Goal: Task Accomplishment & Management: Manage account settings

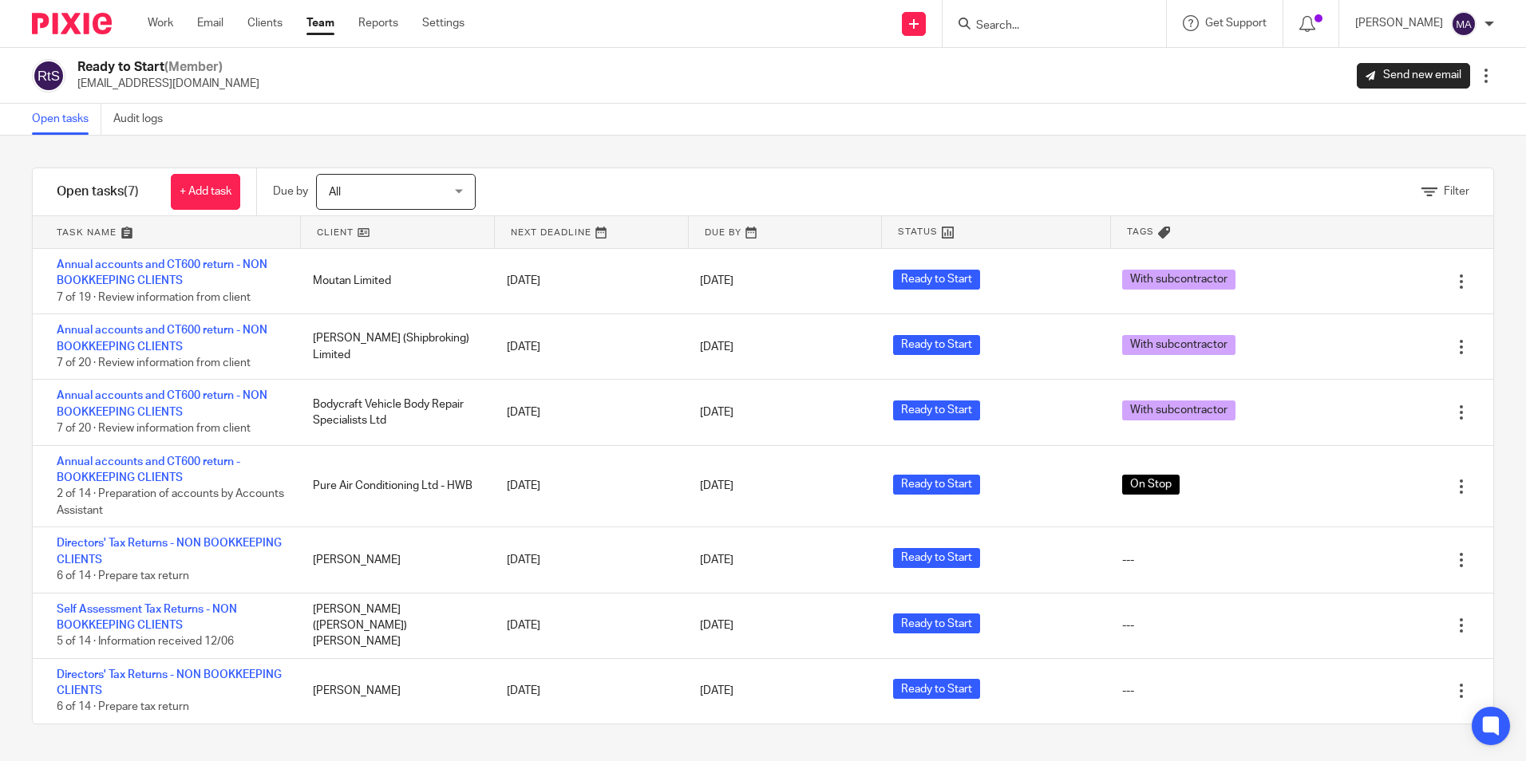
click at [1083, 21] on input "Search" at bounding box center [1047, 26] width 144 height 14
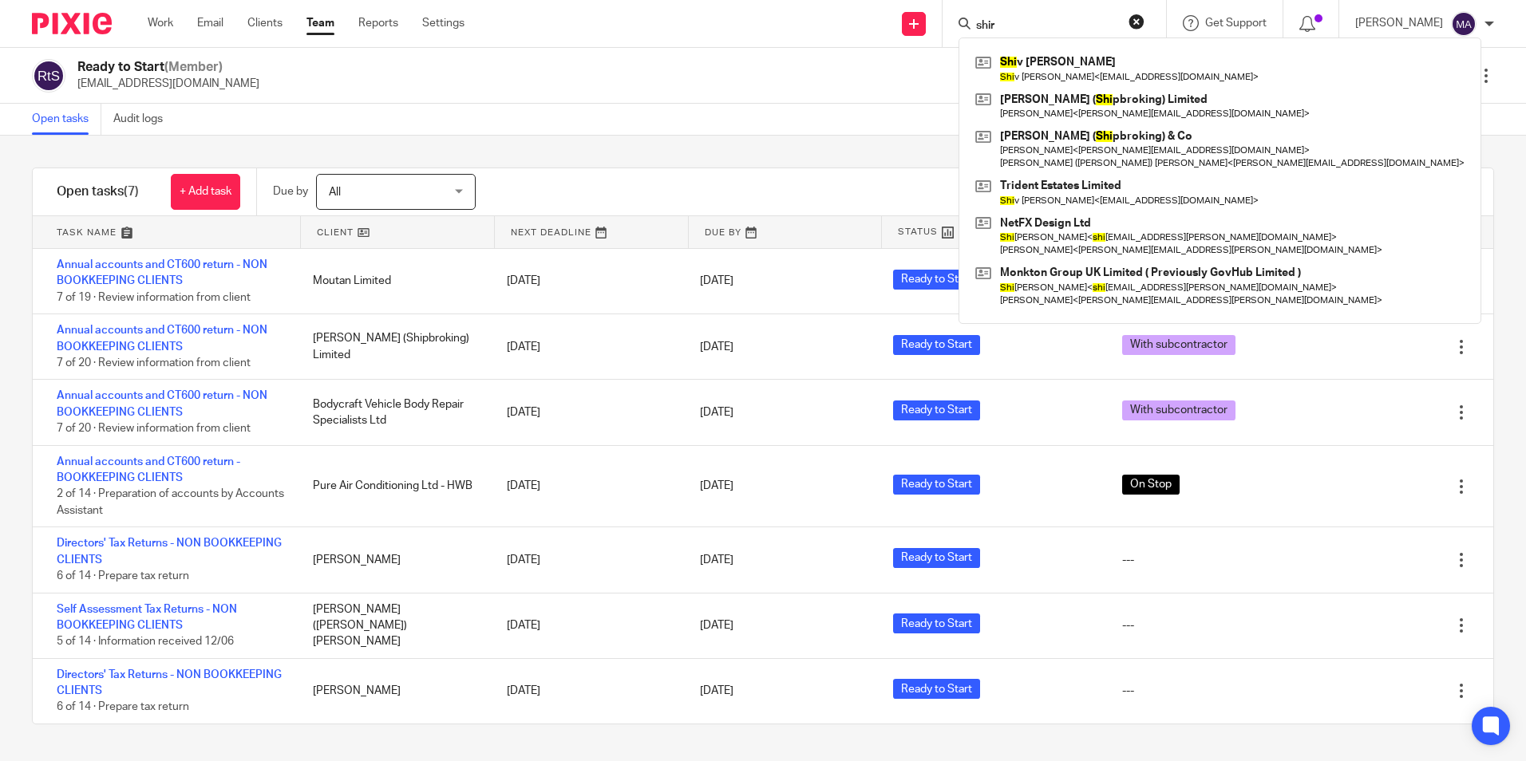
type input "shirl"
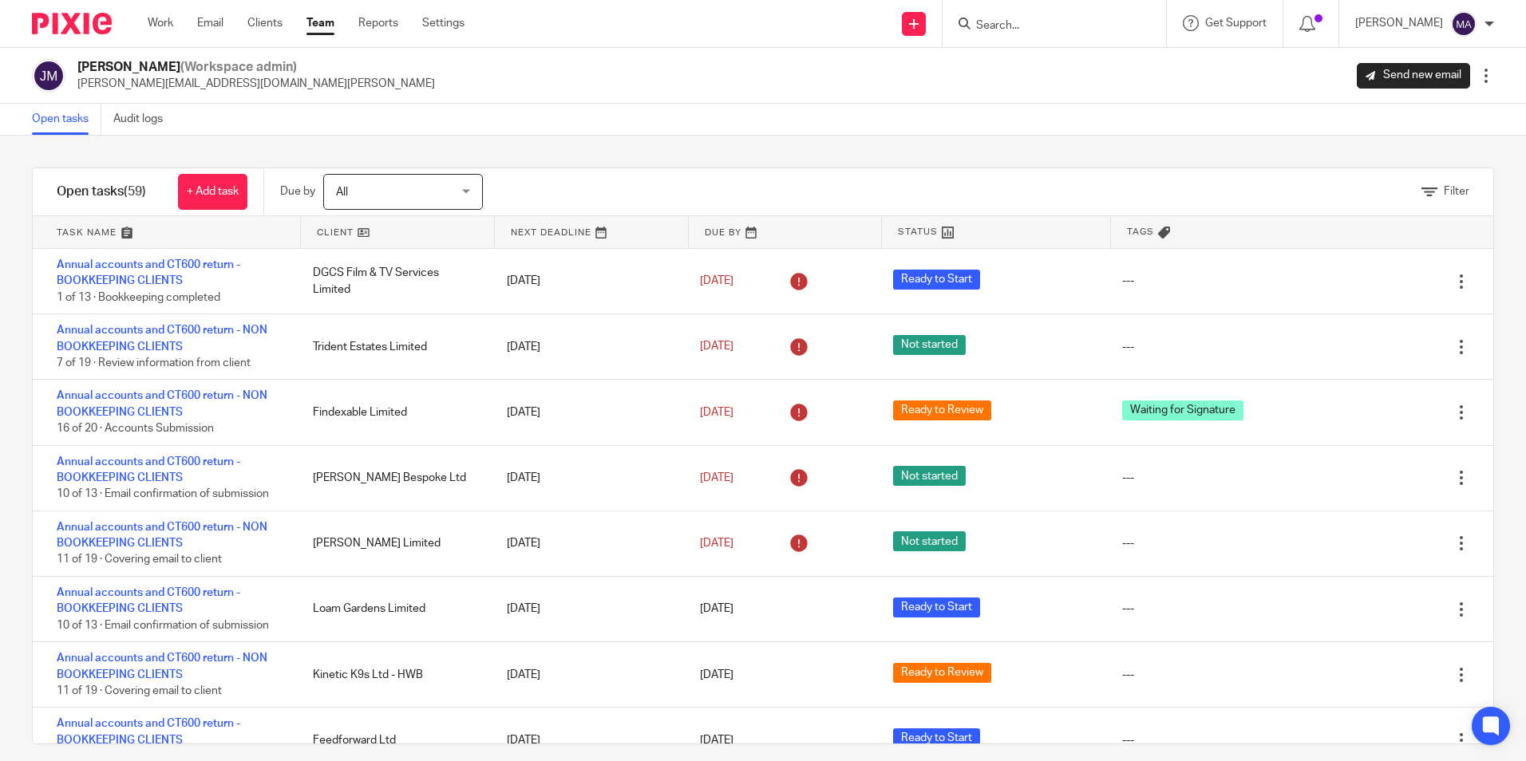
scroll to position [1523, 0]
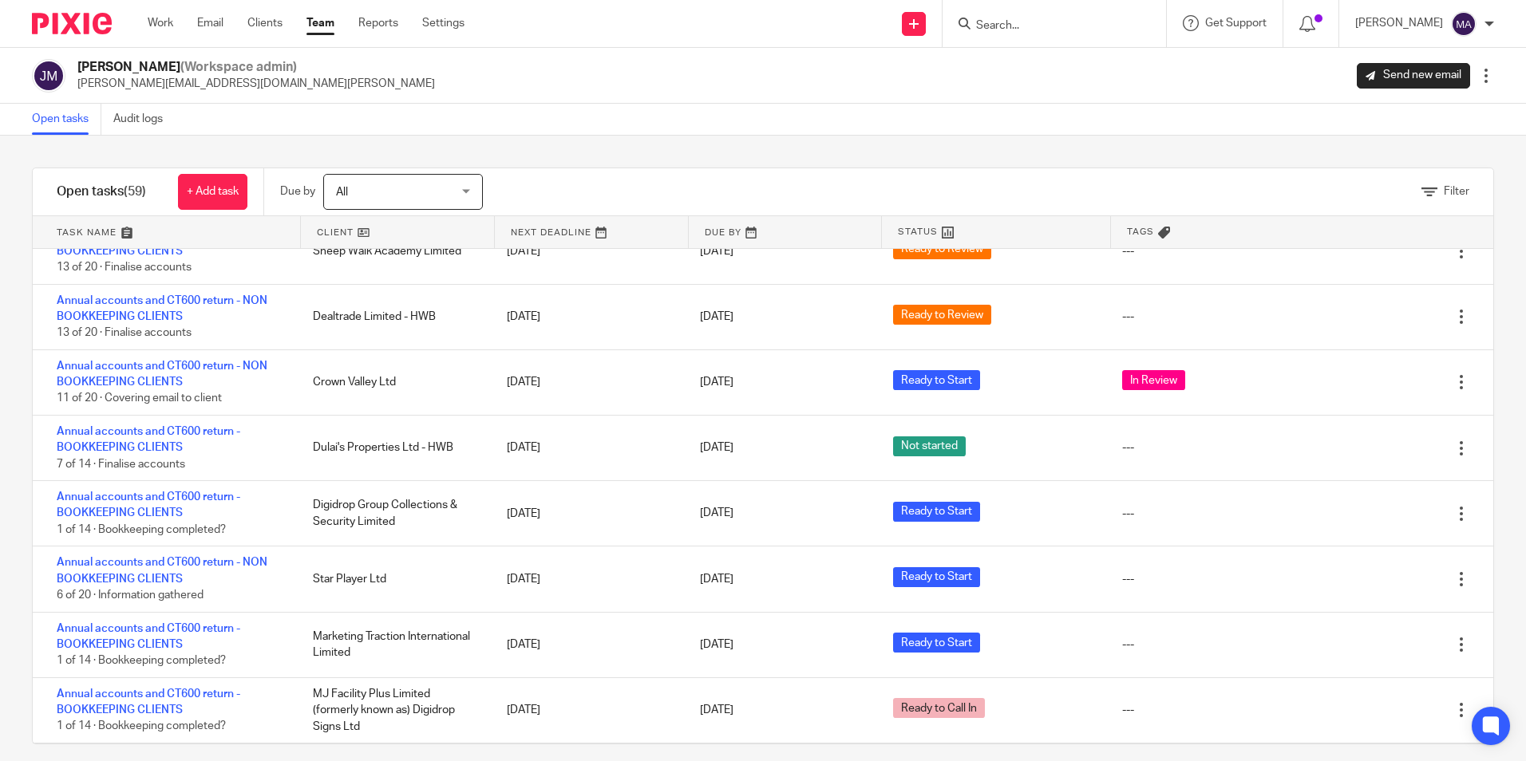
click at [678, 139] on div "Filter tasks Only show tasks matching all of these conditions 1 Client name Is …" at bounding box center [763, 449] width 1526 height 626
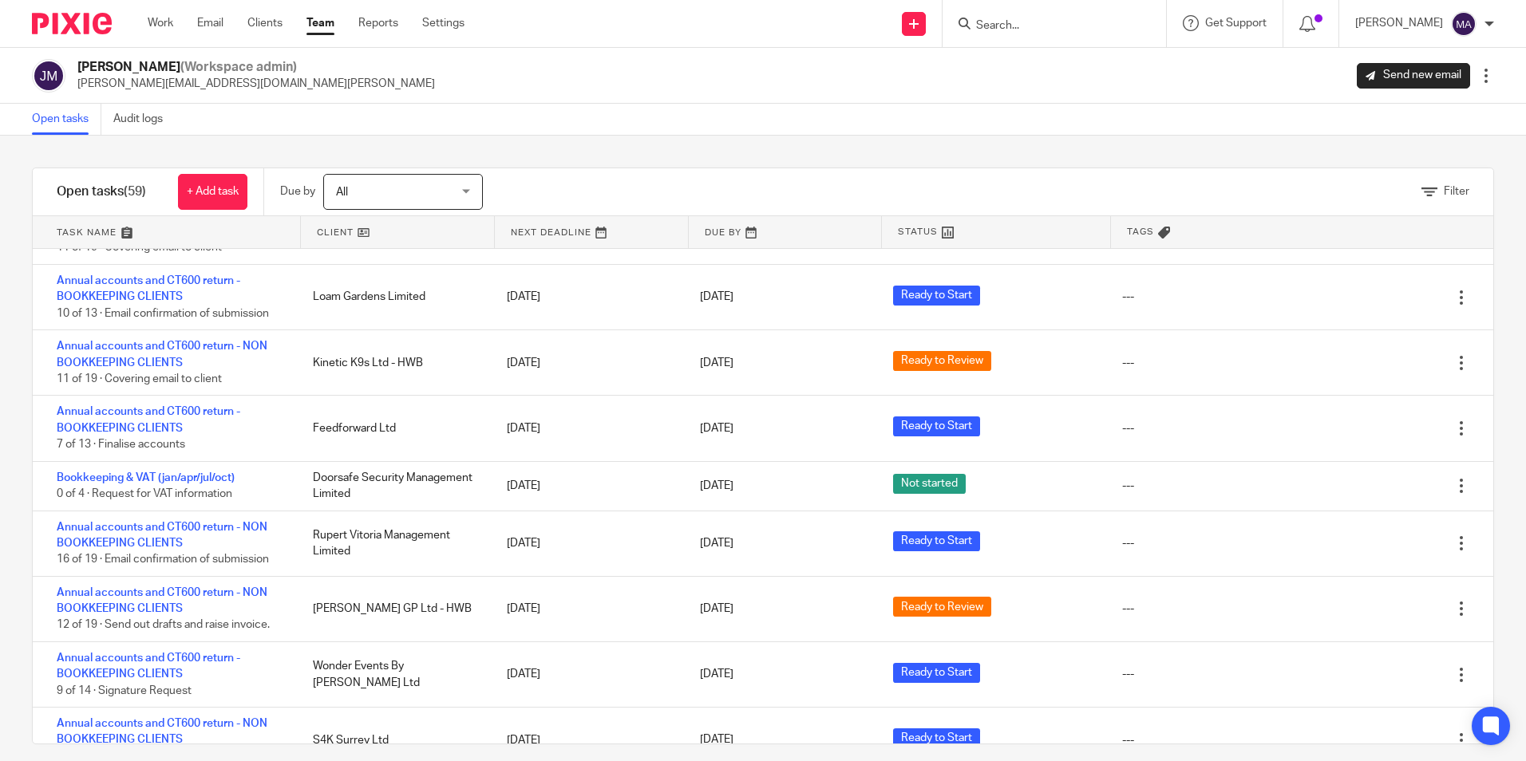
scroll to position [6, 0]
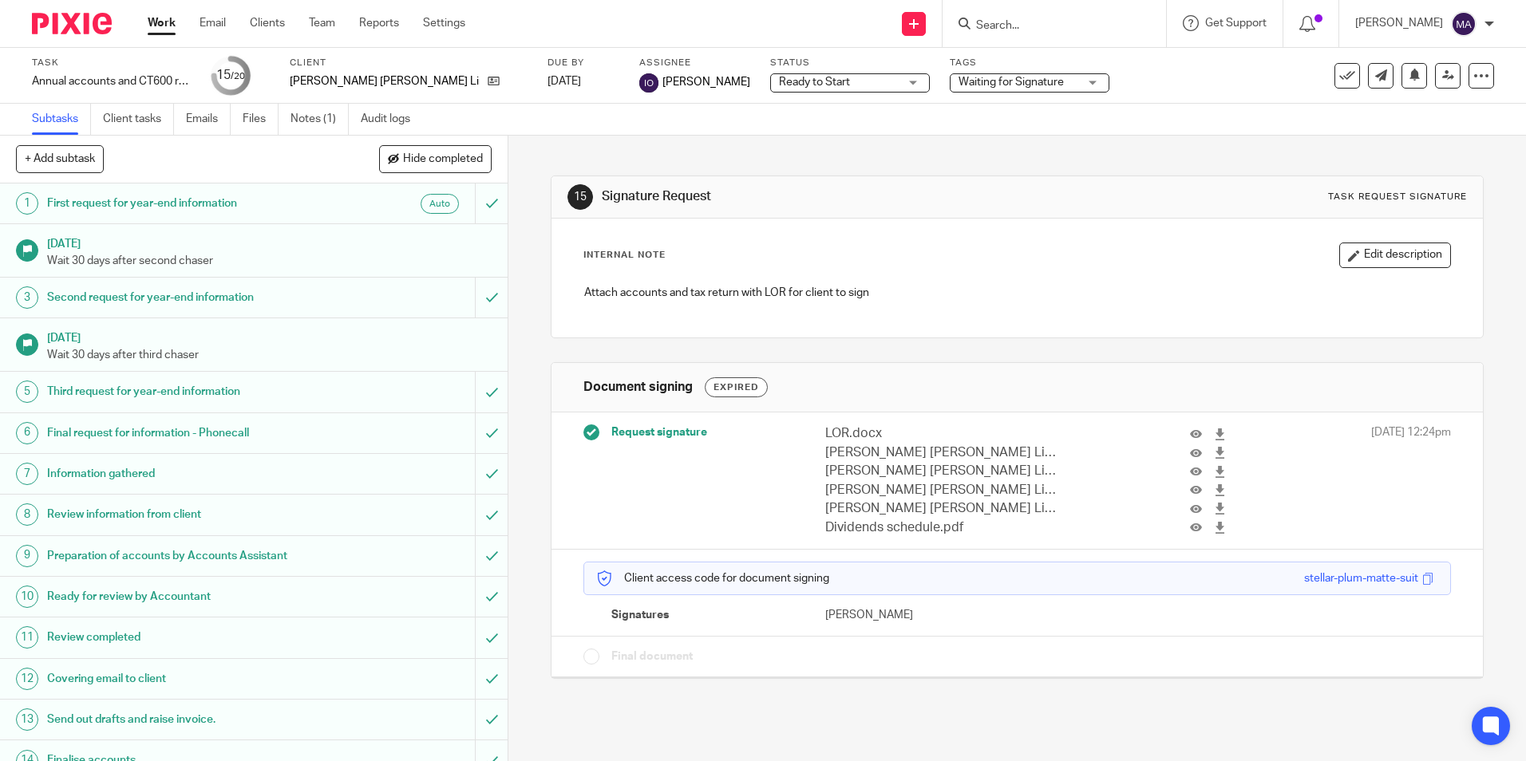
scroll to position [267, 0]
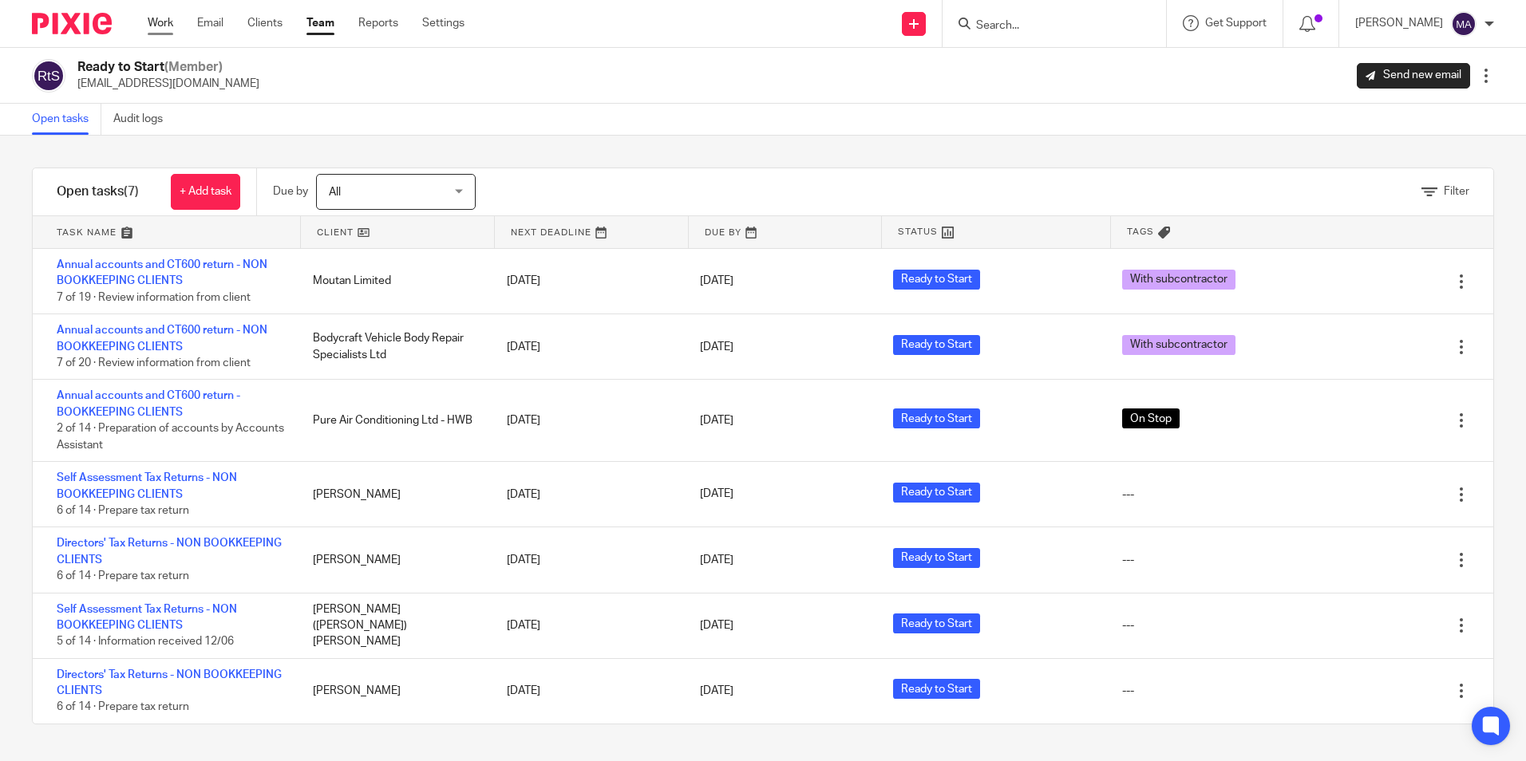
click at [167, 18] on link "Work" at bounding box center [161, 23] width 26 height 16
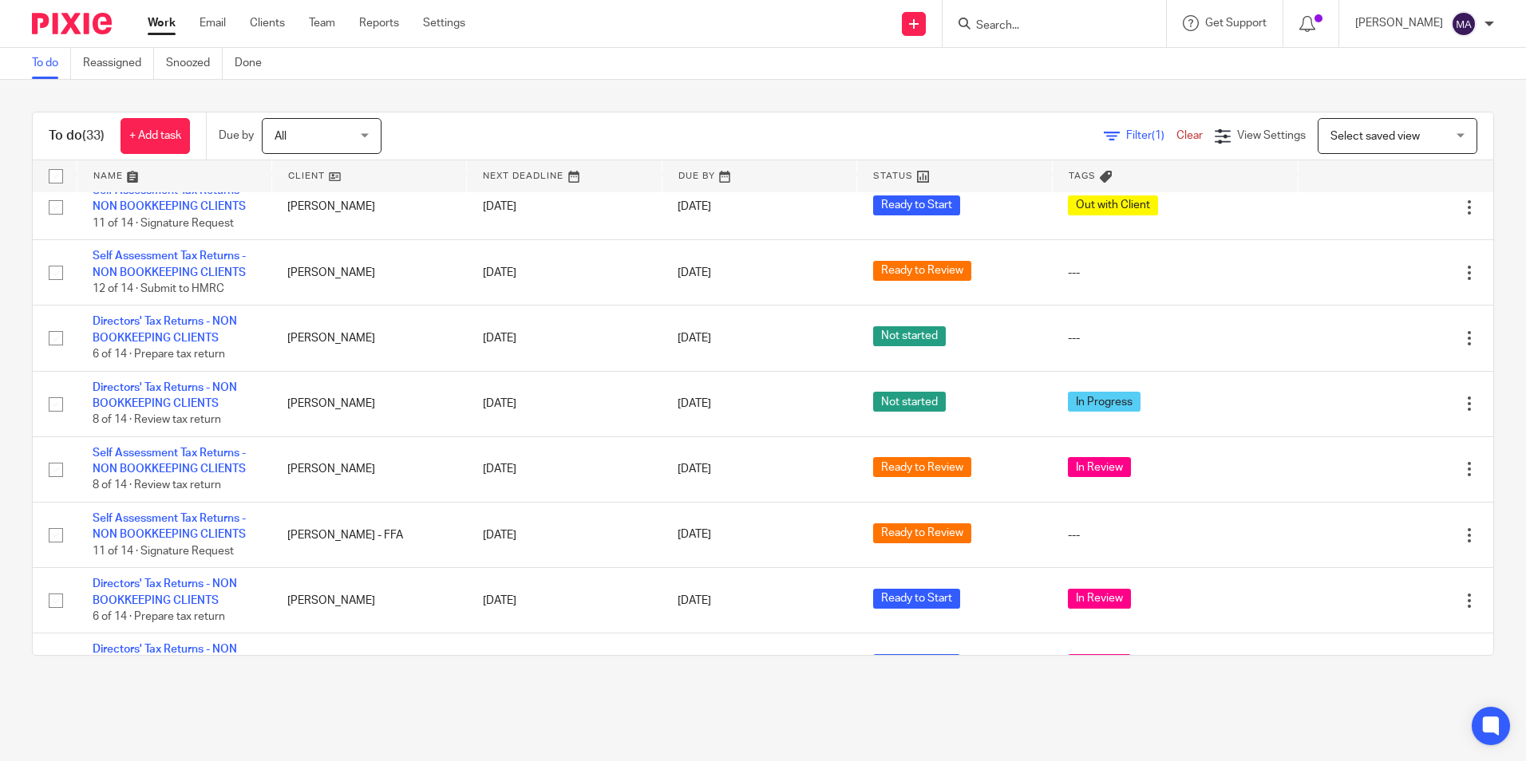
scroll to position [2046, 0]
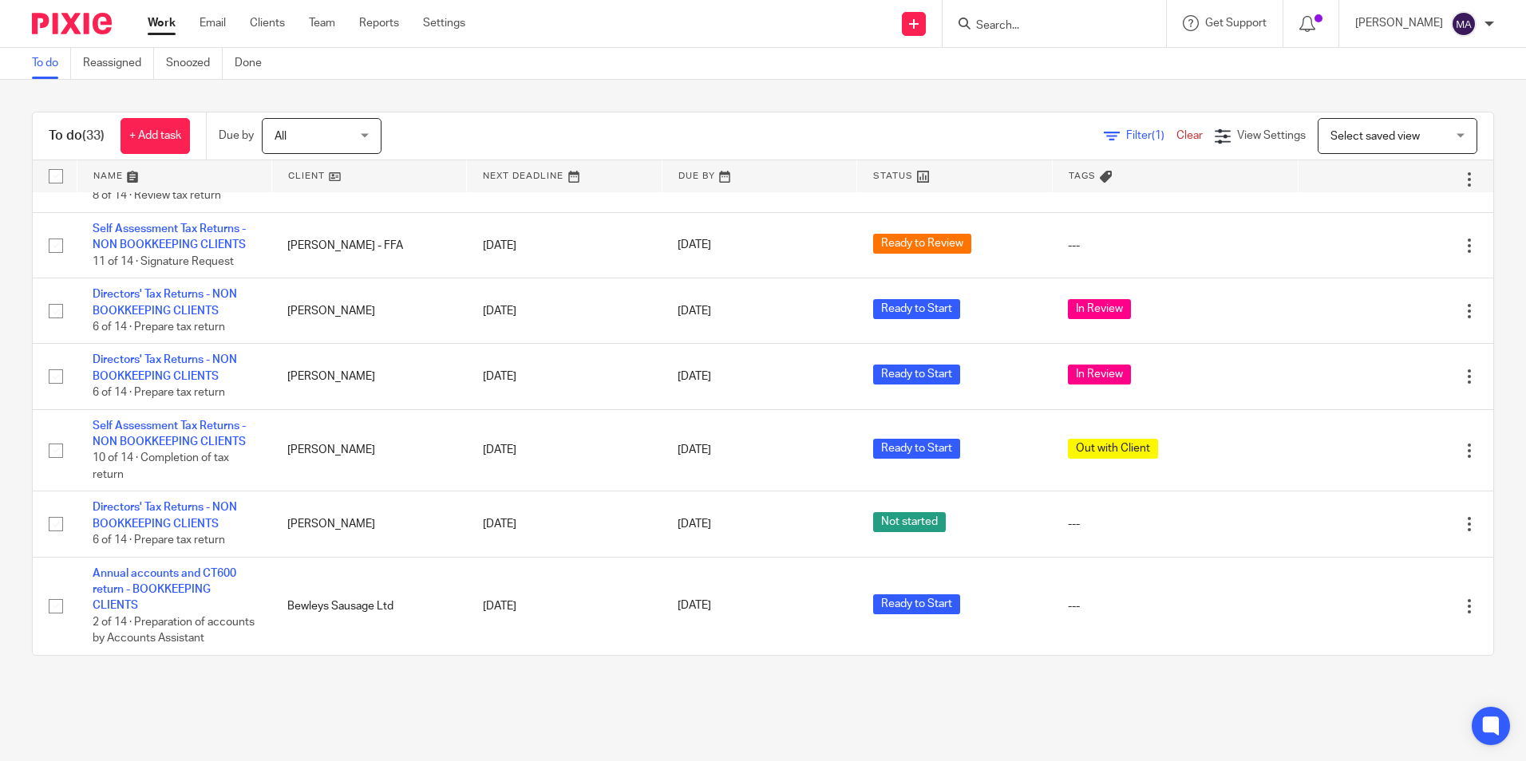
click at [1049, 693] on main "To do Reassigned Snoozed Done To do (33) + Add task Due by All All [DATE] [DATE…" at bounding box center [763, 380] width 1526 height 761
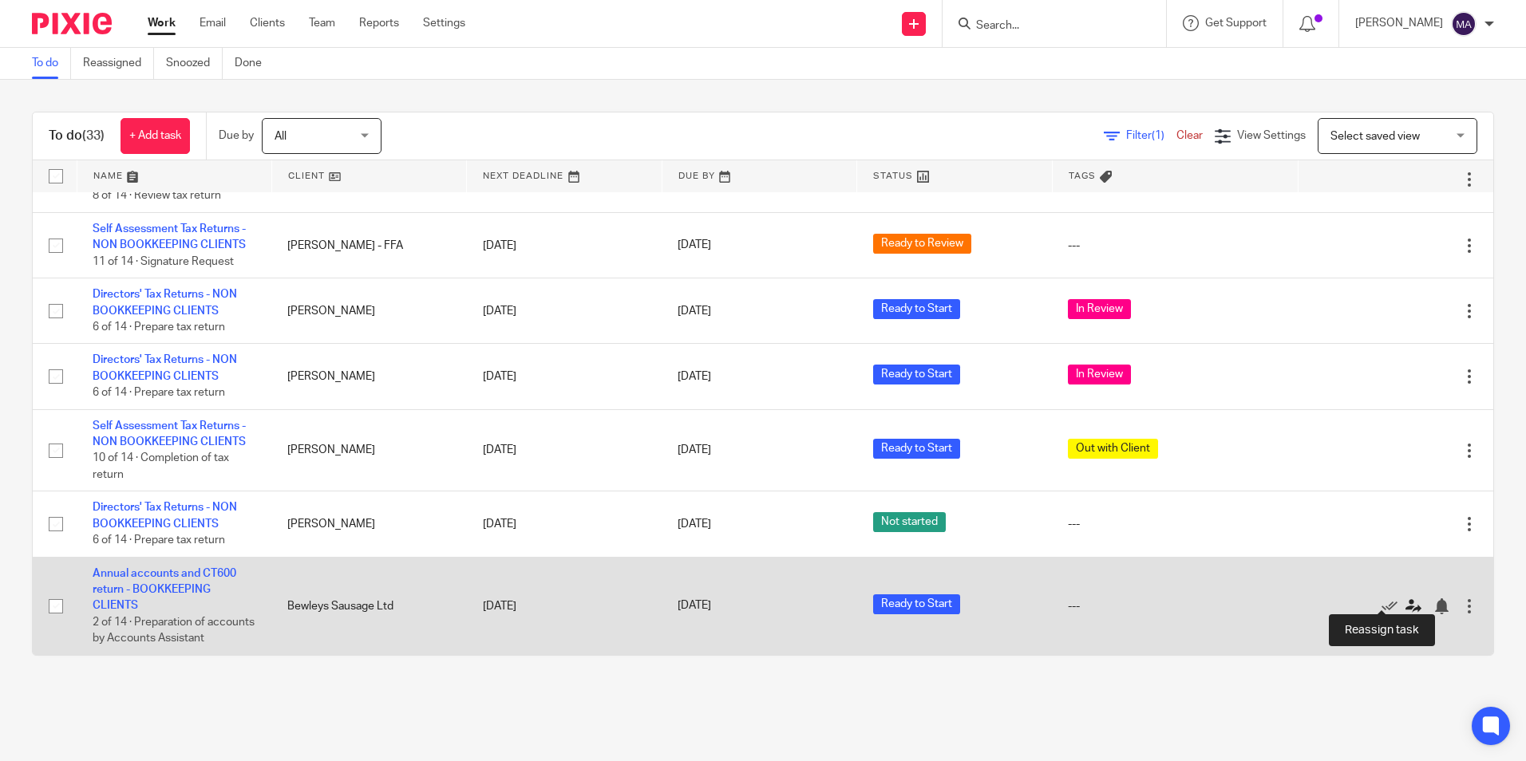
click at [1406, 599] on icon at bounding box center [1414, 607] width 16 height 16
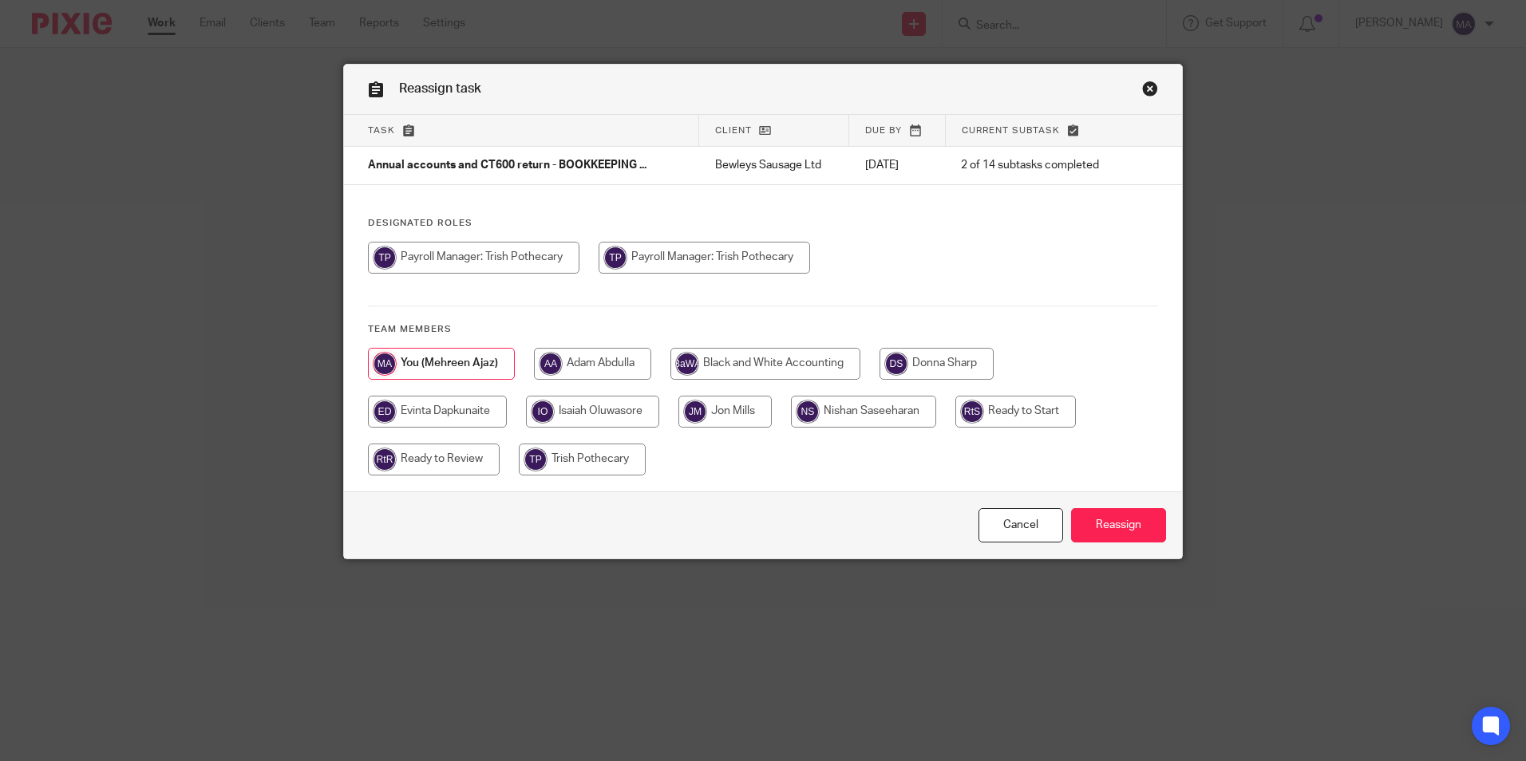
click at [553, 465] on input "radio" at bounding box center [582, 460] width 127 height 32
radio input "true"
click at [1121, 522] on input "Reassign" at bounding box center [1118, 525] width 95 height 34
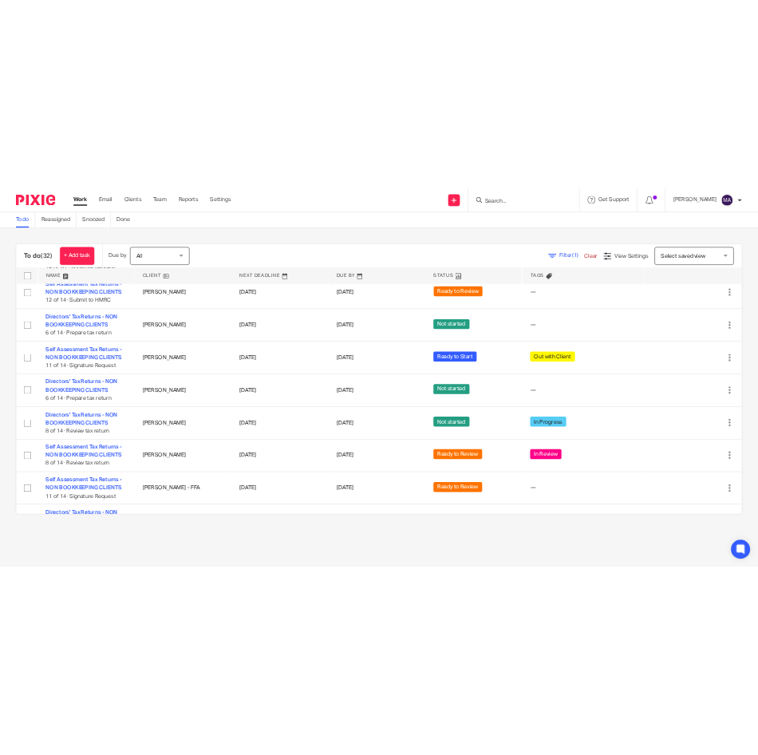
scroll to position [1931, 0]
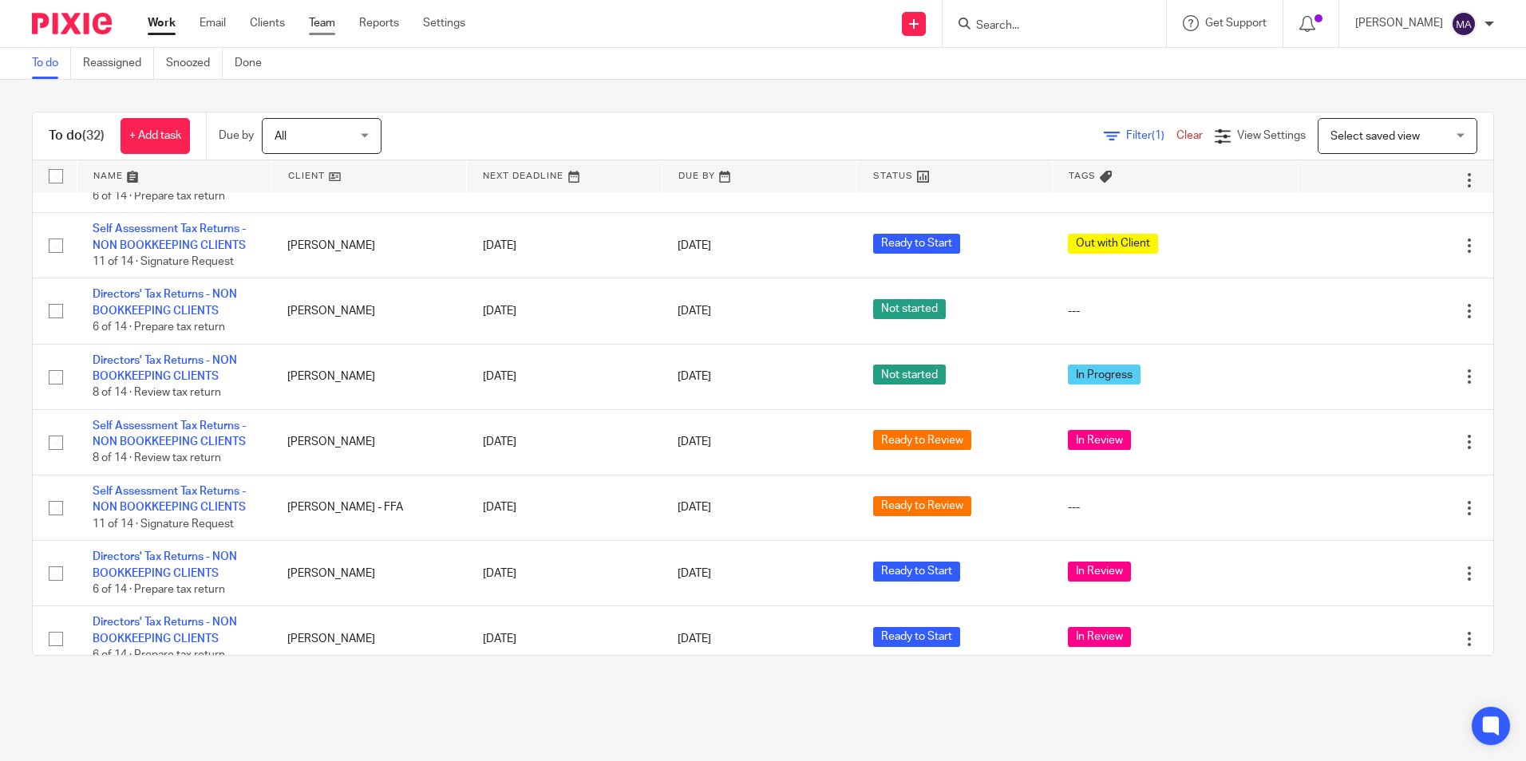
click at [324, 18] on link "Team" at bounding box center [322, 23] width 26 height 16
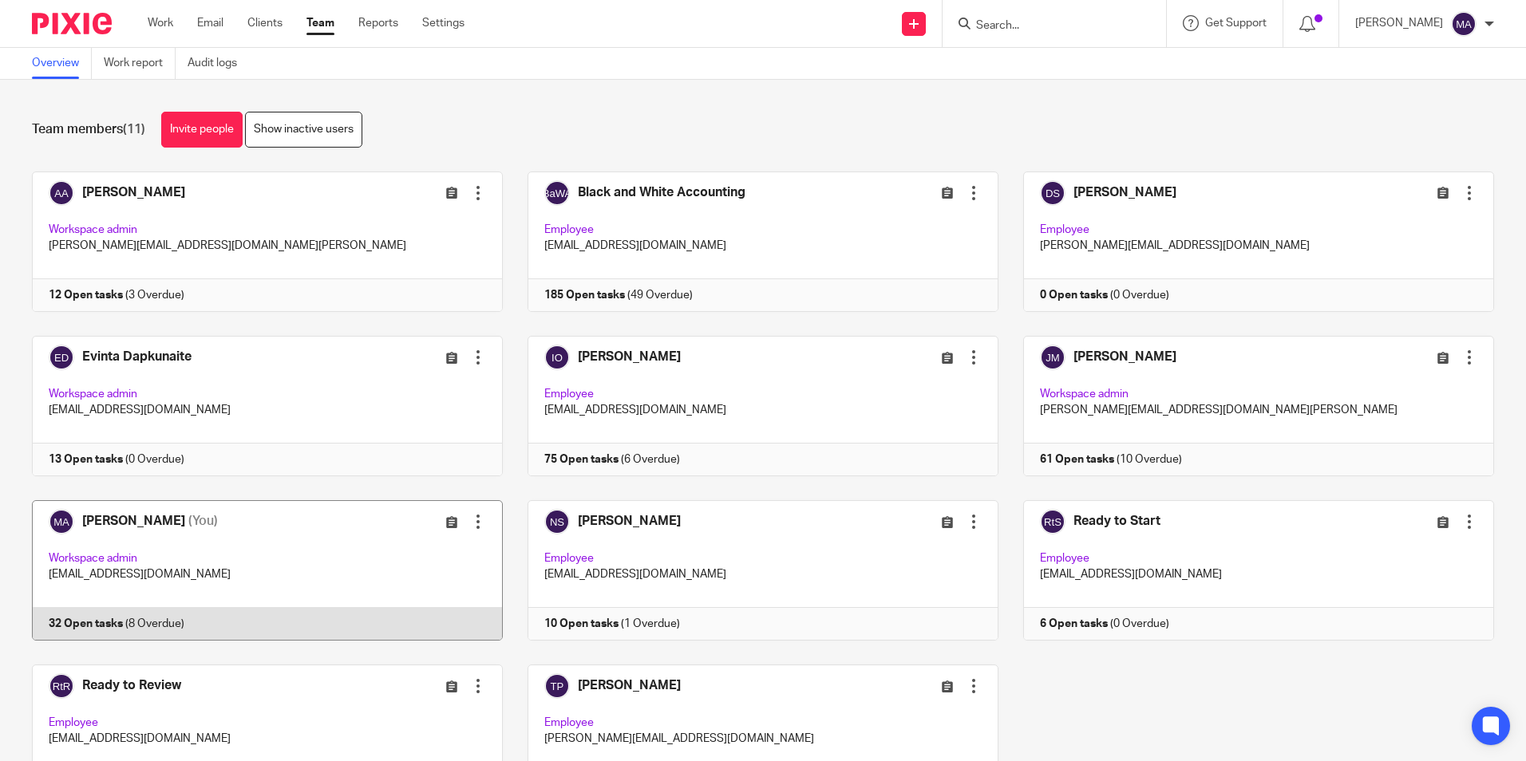
scroll to position [100, 0]
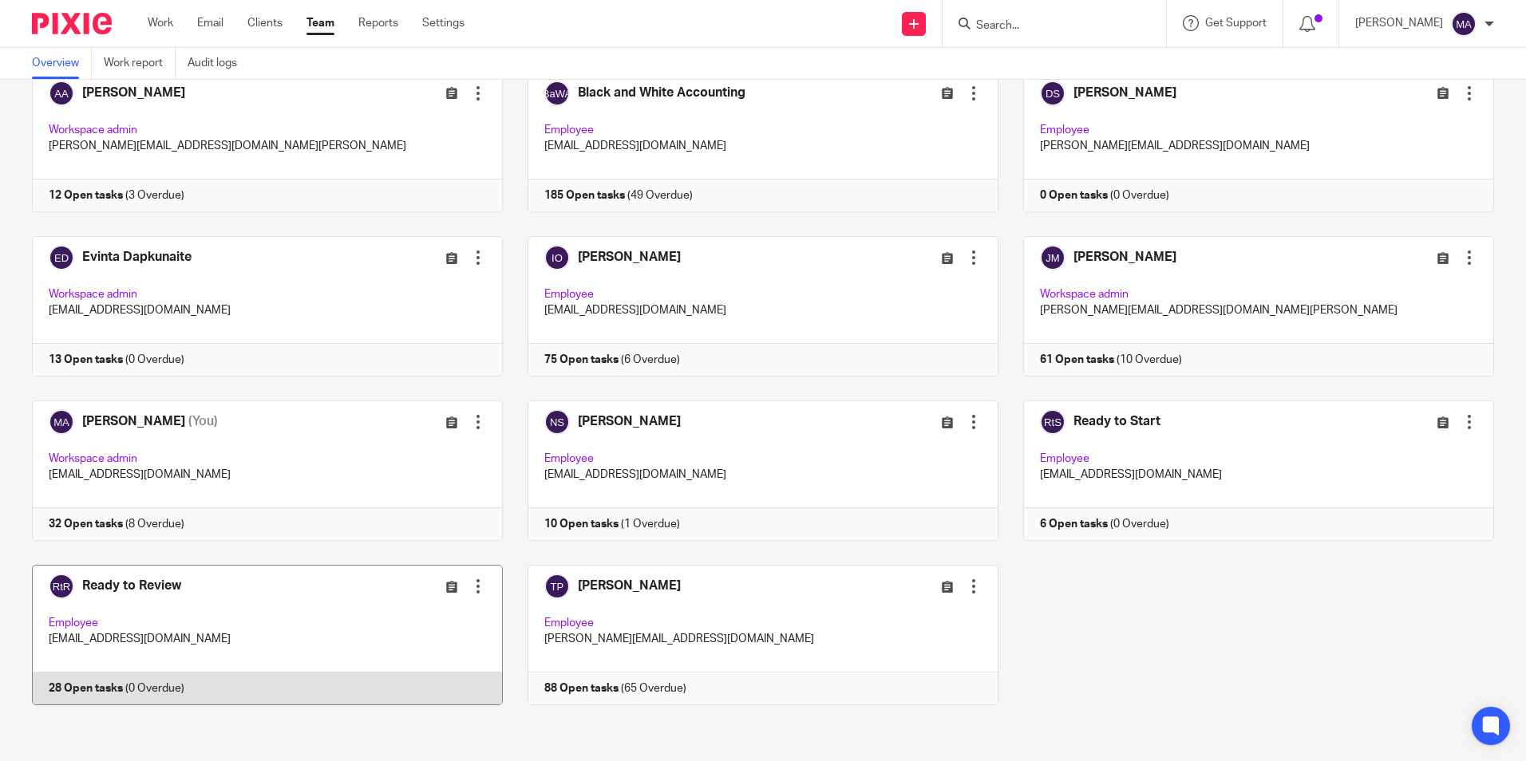
click at [176, 589] on link at bounding box center [255, 635] width 496 height 140
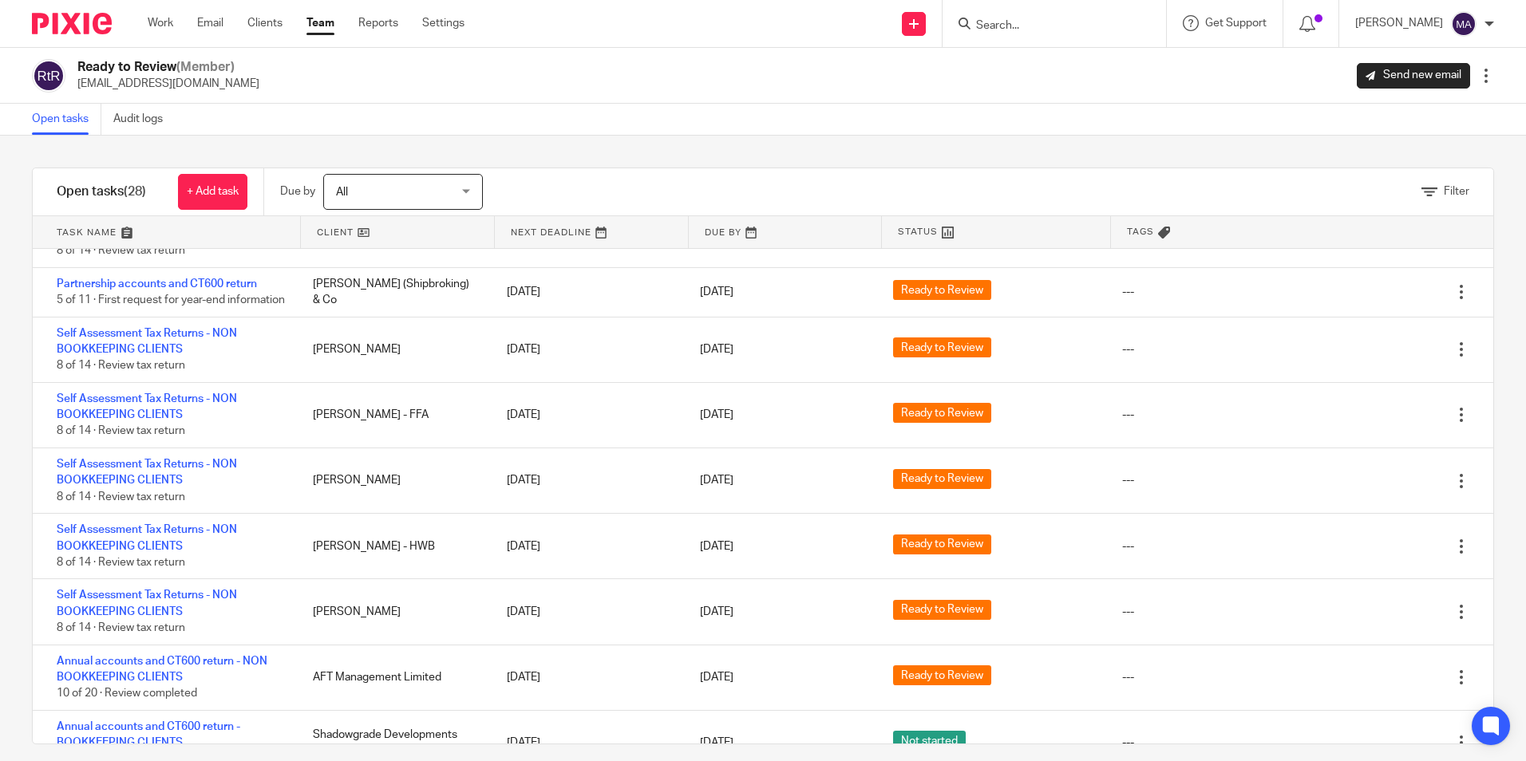
scroll to position [1326, 0]
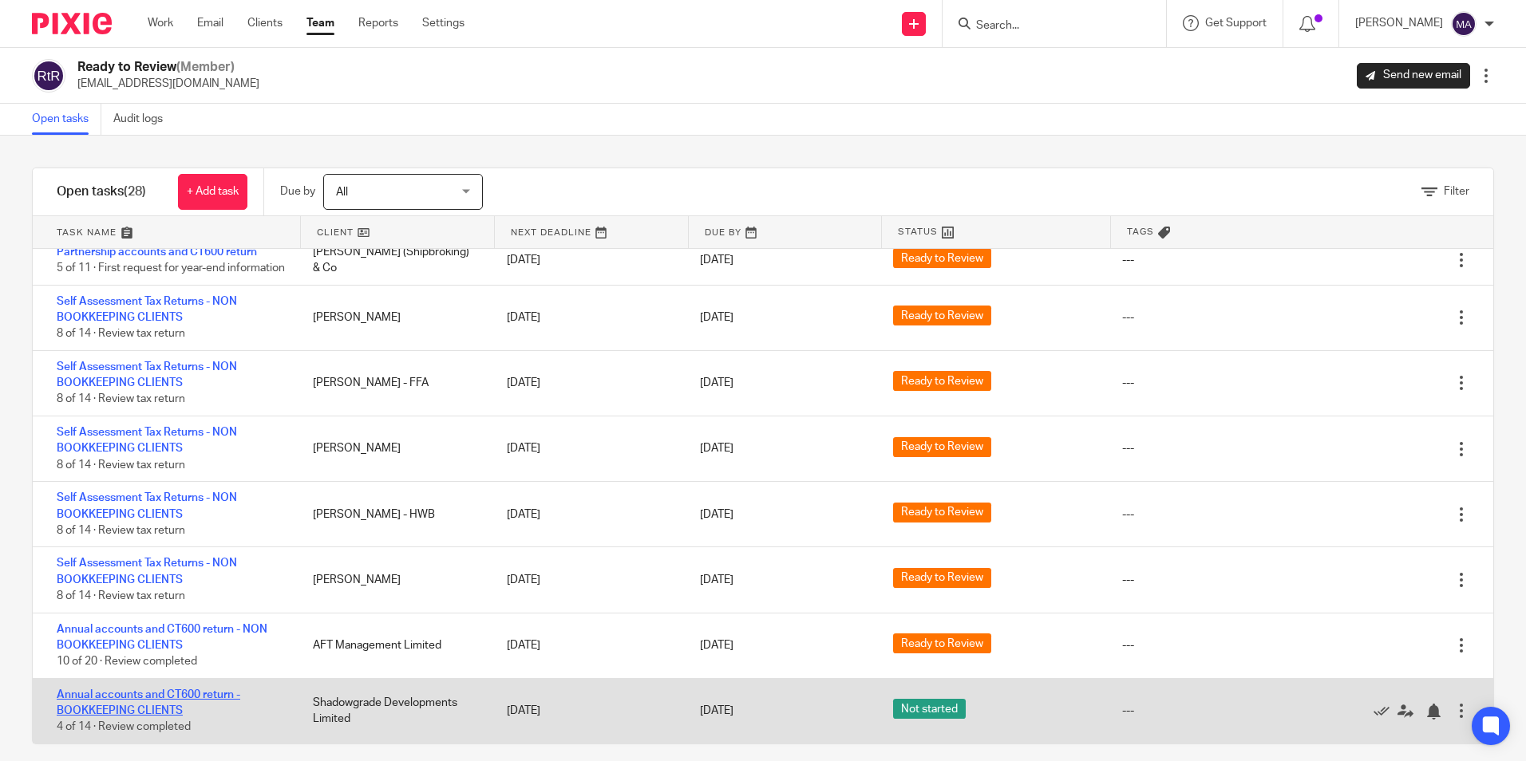
click at [152, 699] on link "Annual accounts and CT600 return - BOOKKEEPING CLIENTS" at bounding box center [149, 703] width 184 height 27
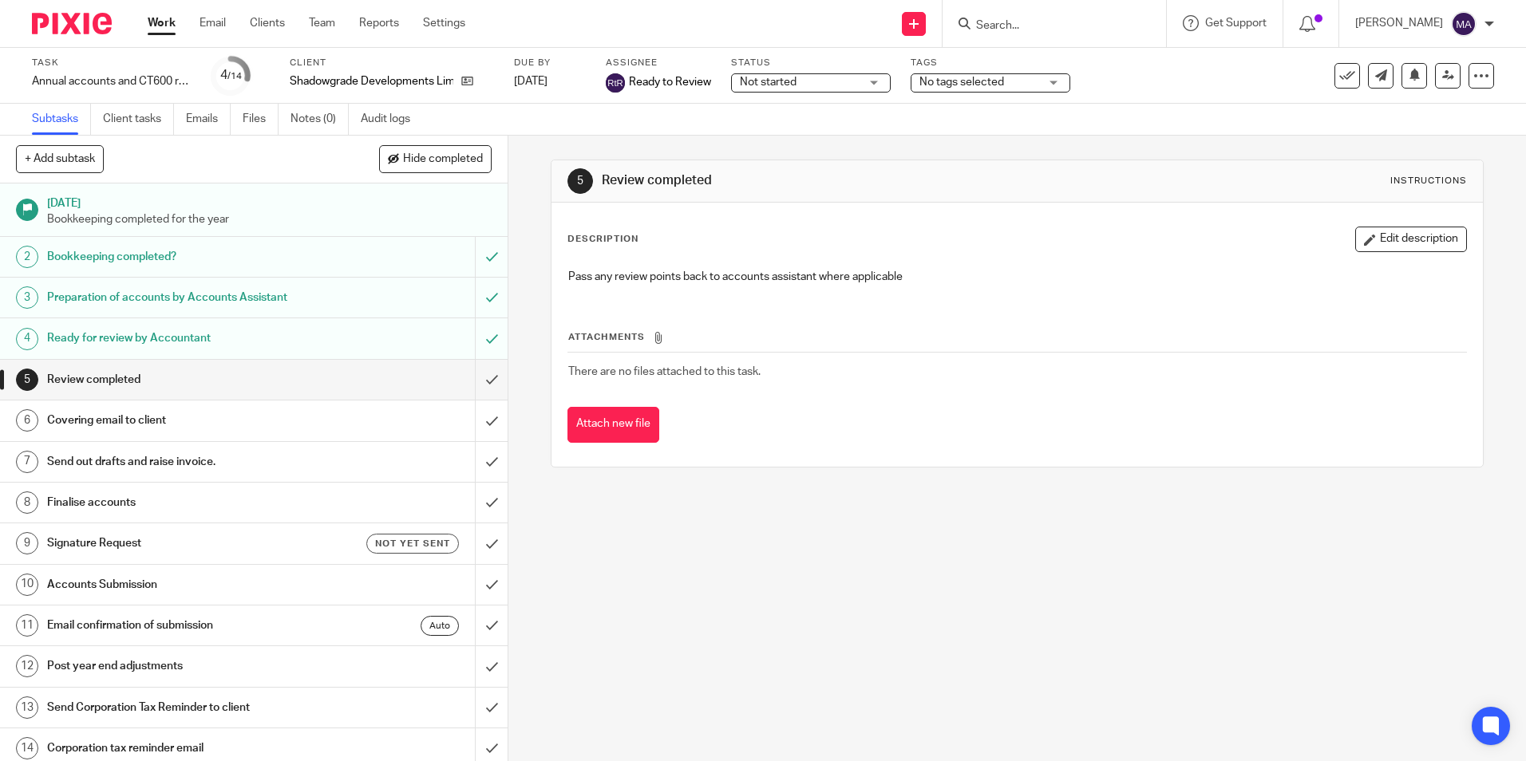
click at [836, 89] on span "Not started" at bounding box center [800, 82] width 120 height 17
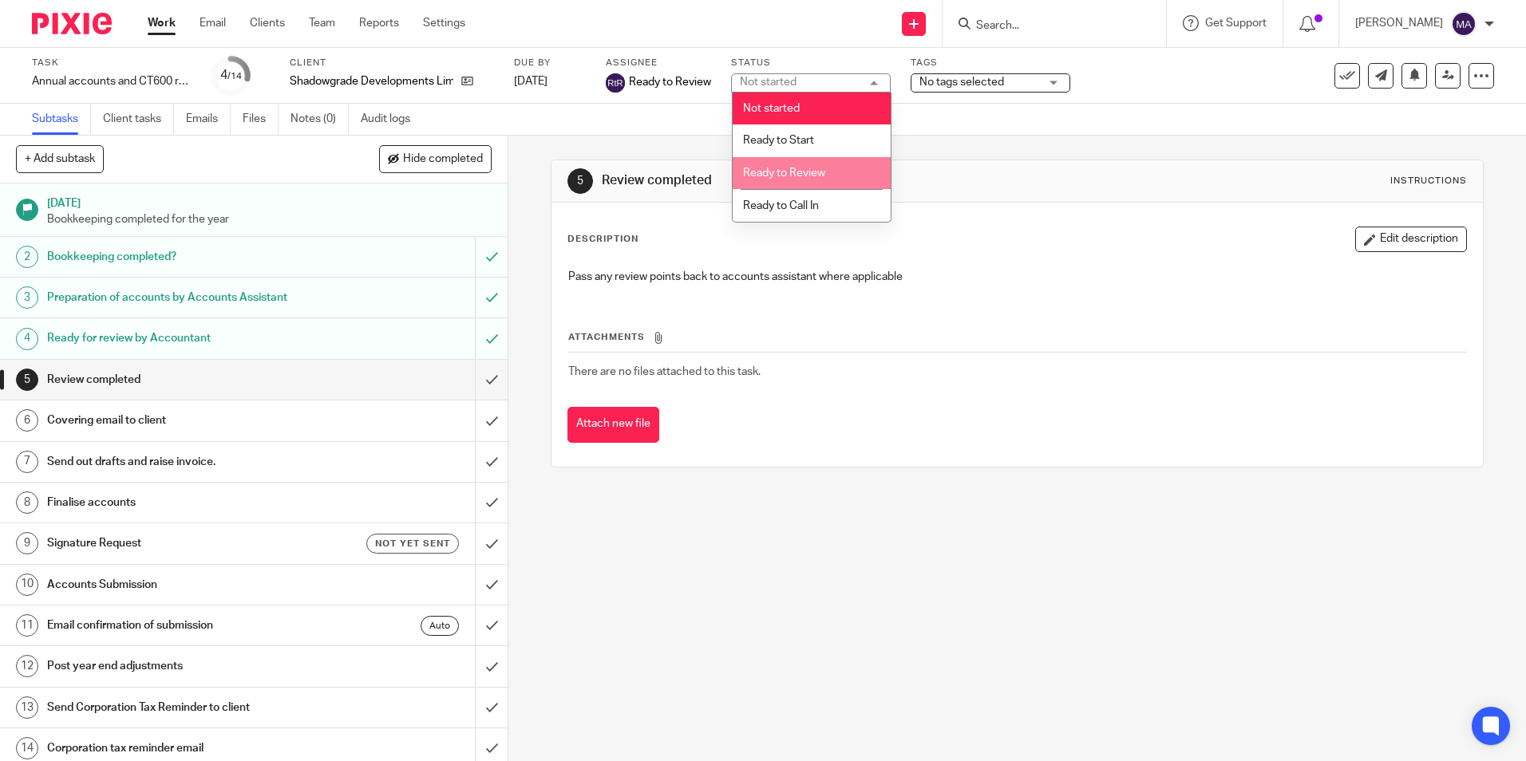
click at [832, 160] on li "Ready to Review" at bounding box center [812, 173] width 158 height 33
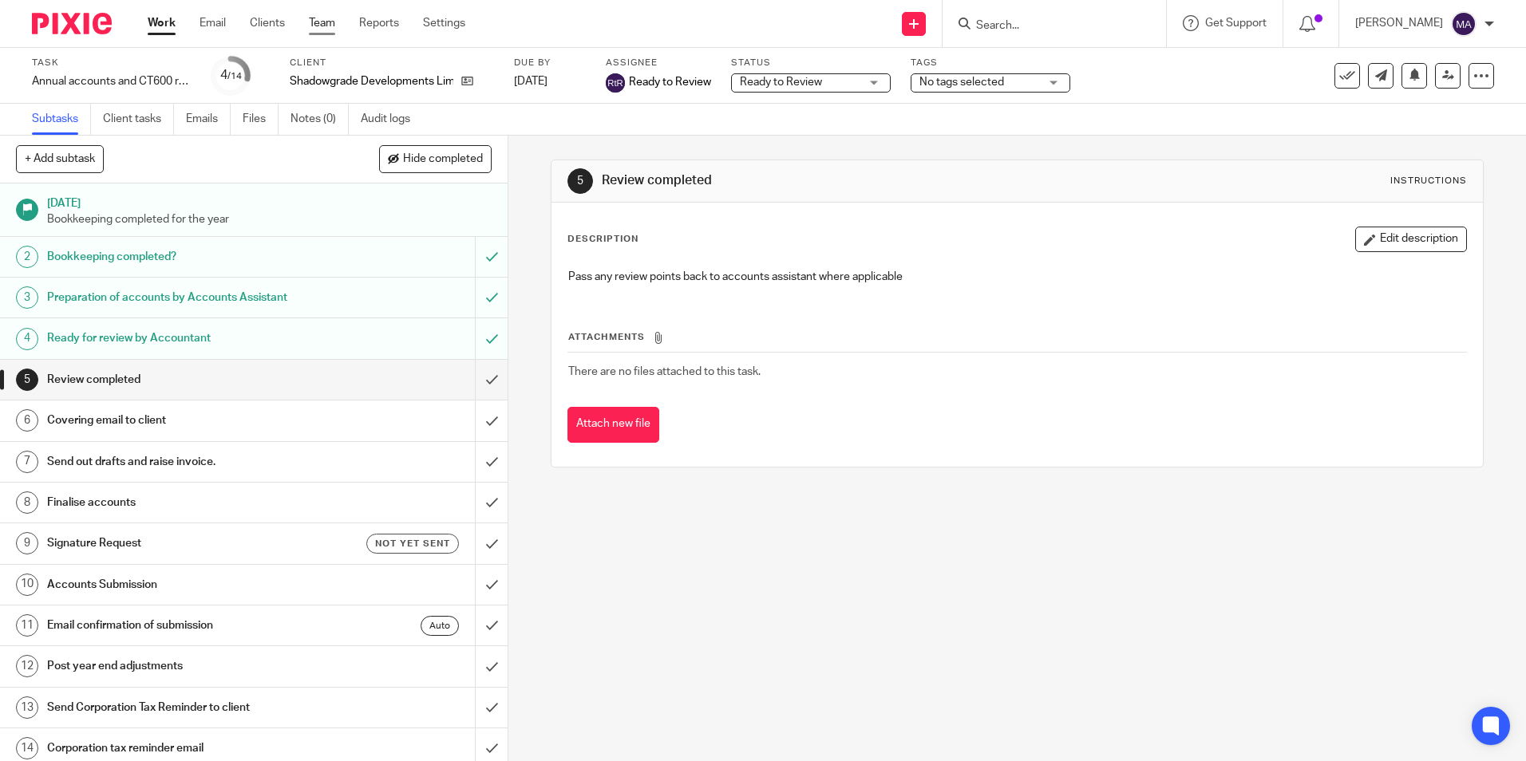
click at [323, 24] on link "Team" at bounding box center [322, 23] width 26 height 16
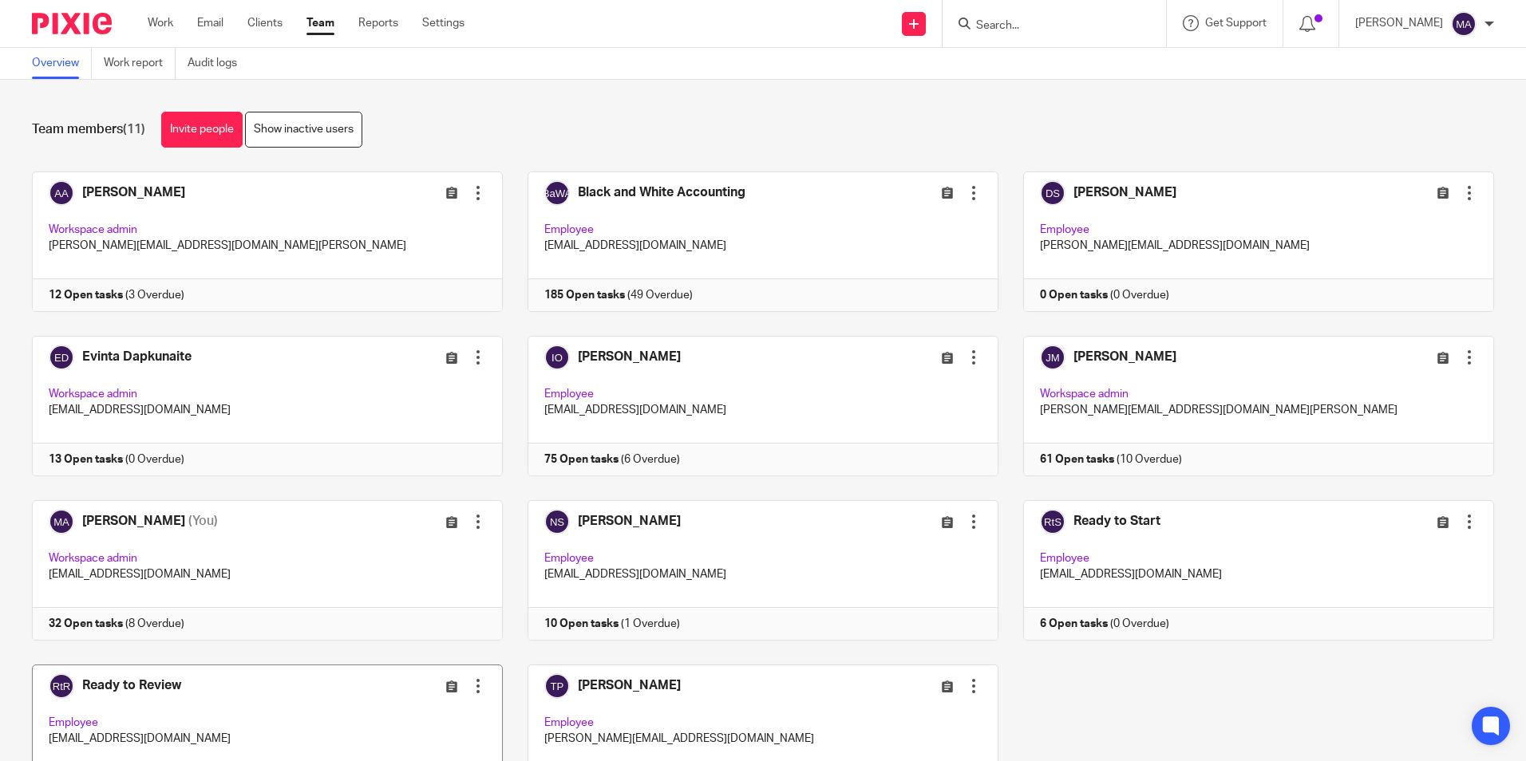
click at [158, 696] on link at bounding box center [255, 735] width 496 height 140
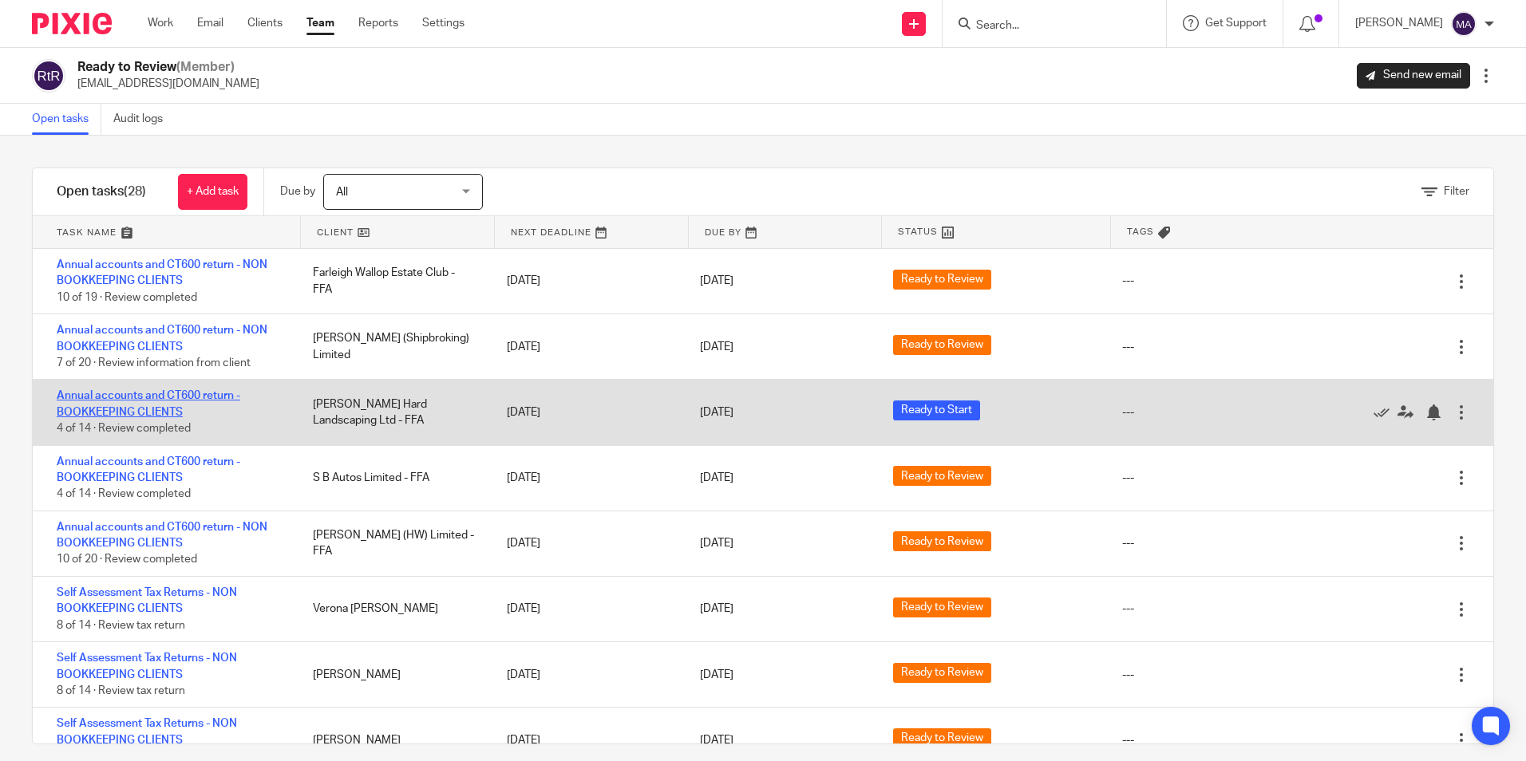
click at [129, 416] on link "Annual accounts and CT600 return - BOOKKEEPING CLIENTS" at bounding box center [149, 403] width 184 height 27
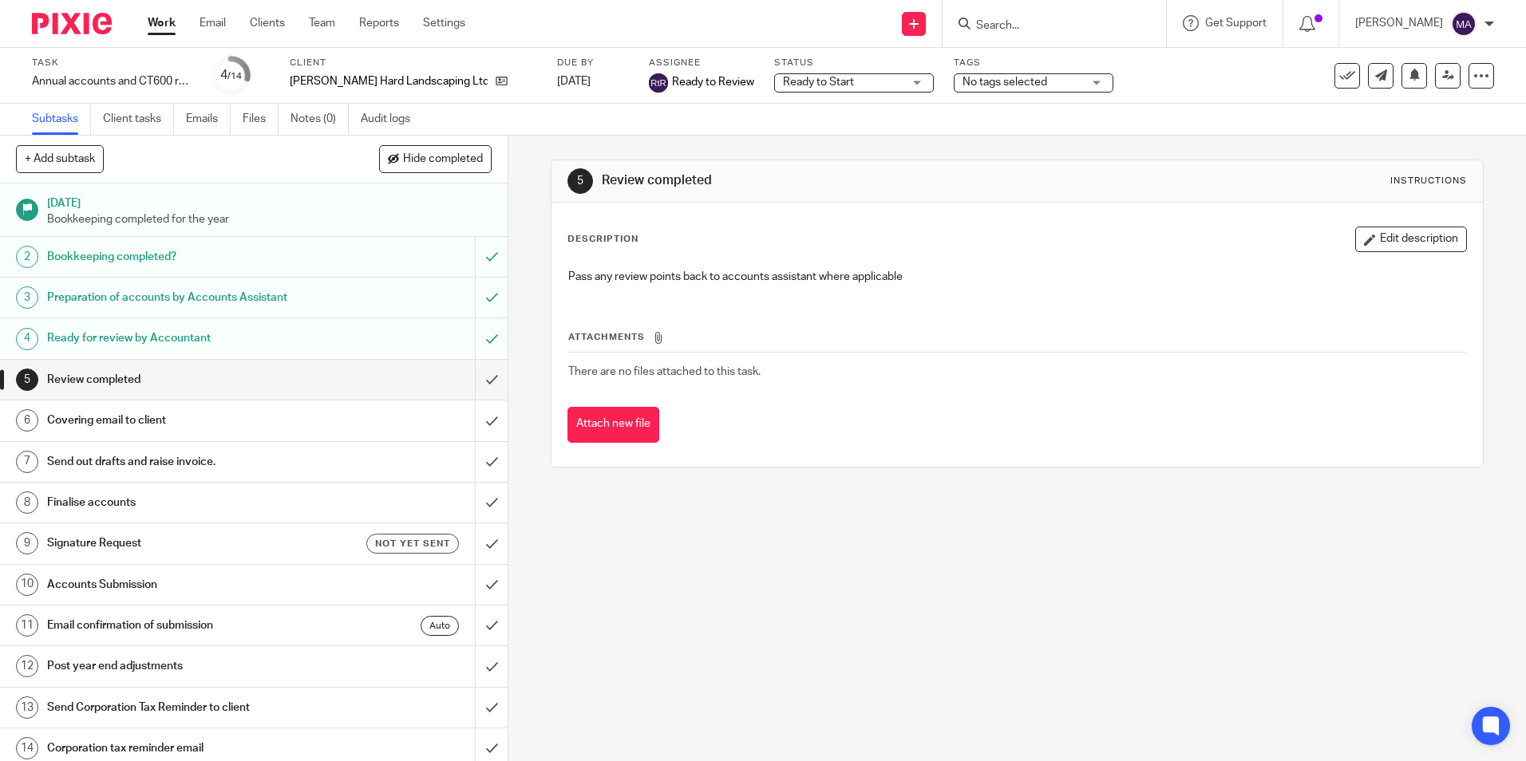
click at [783, 78] on span "Ready to Start" at bounding box center [818, 82] width 71 height 11
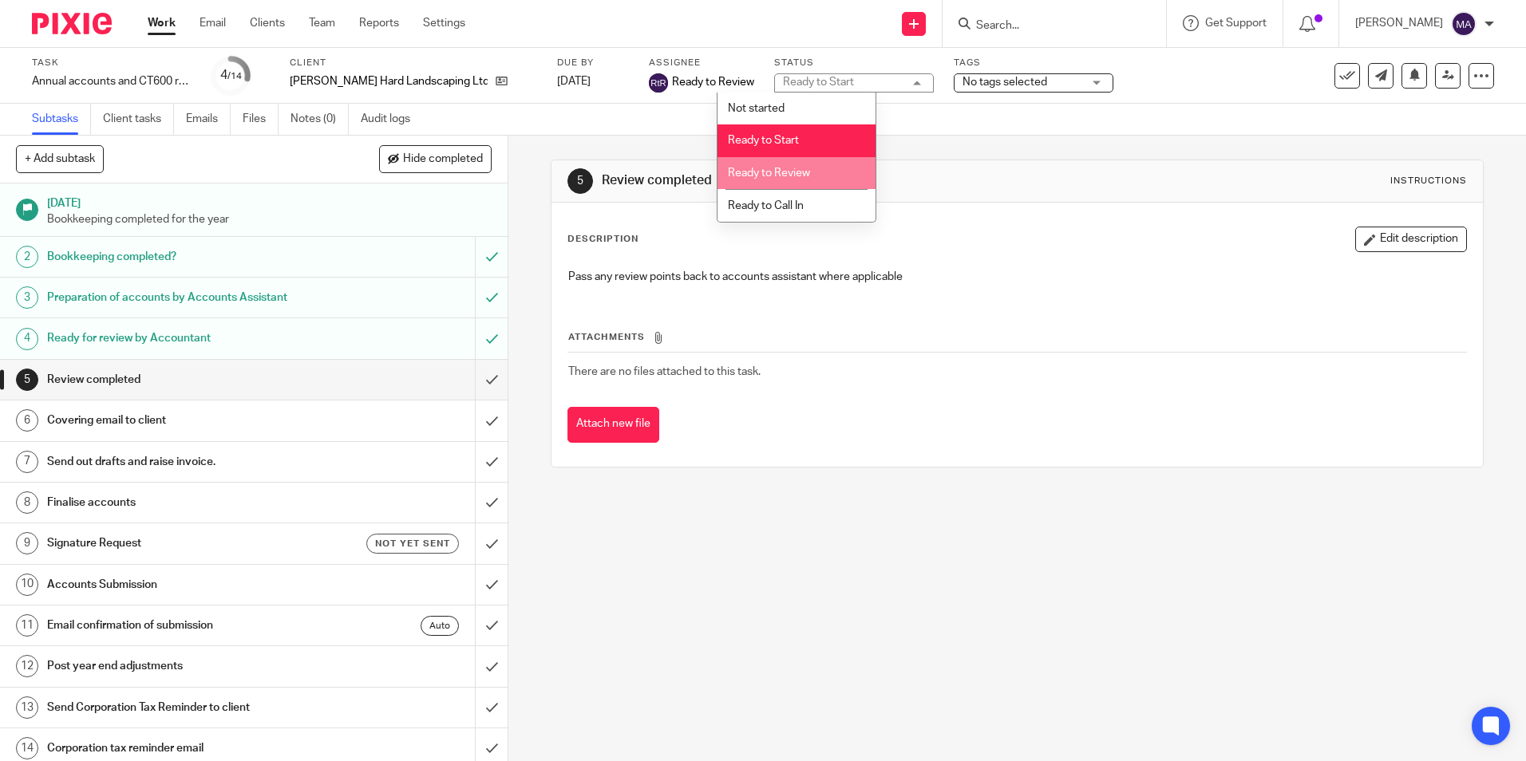
click at [788, 174] on span "Ready to Review" at bounding box center [769, 173] width 82 height 11
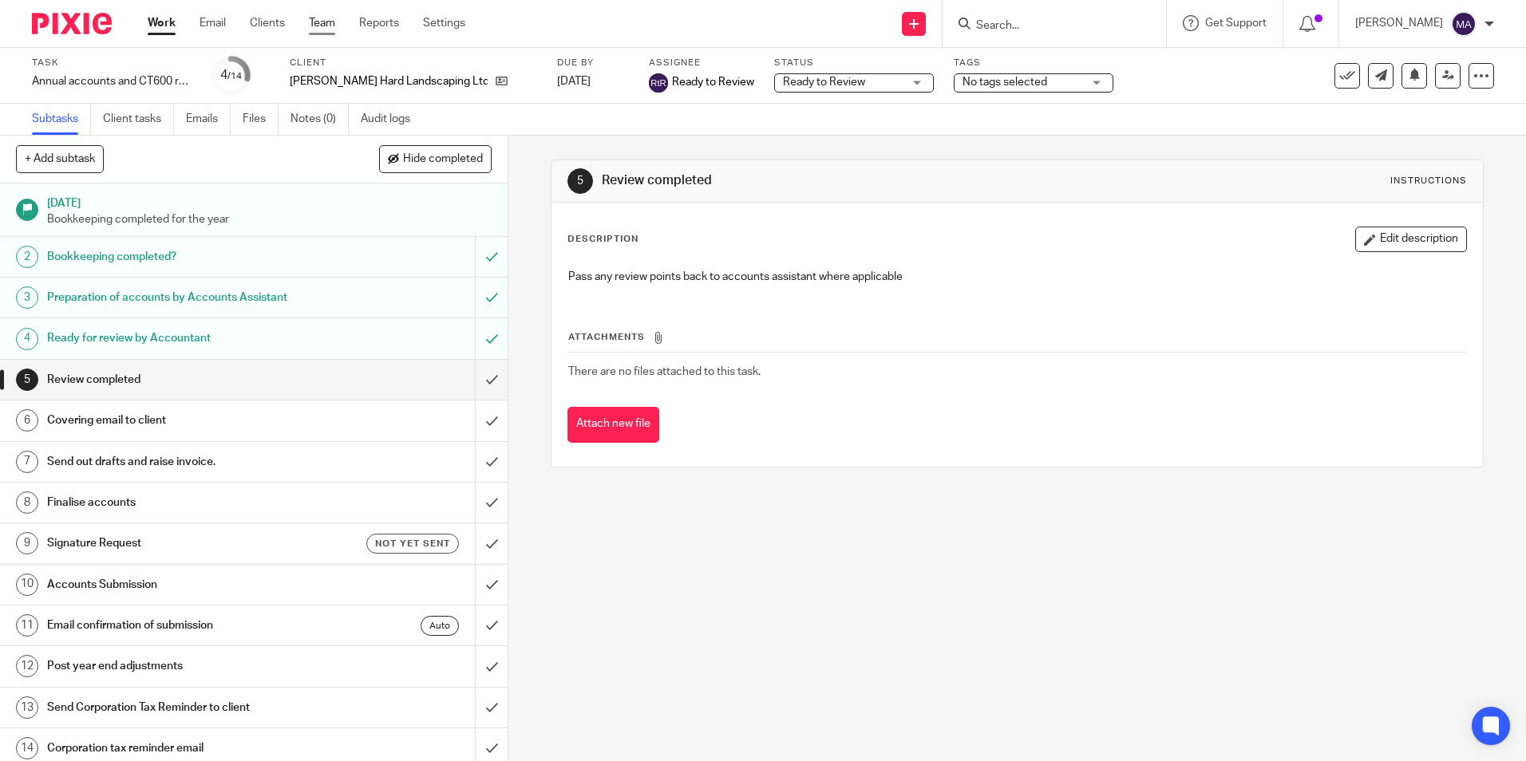
click at [323, 26] on link "Team" at bounding box center [322, 23] width 26 height 16
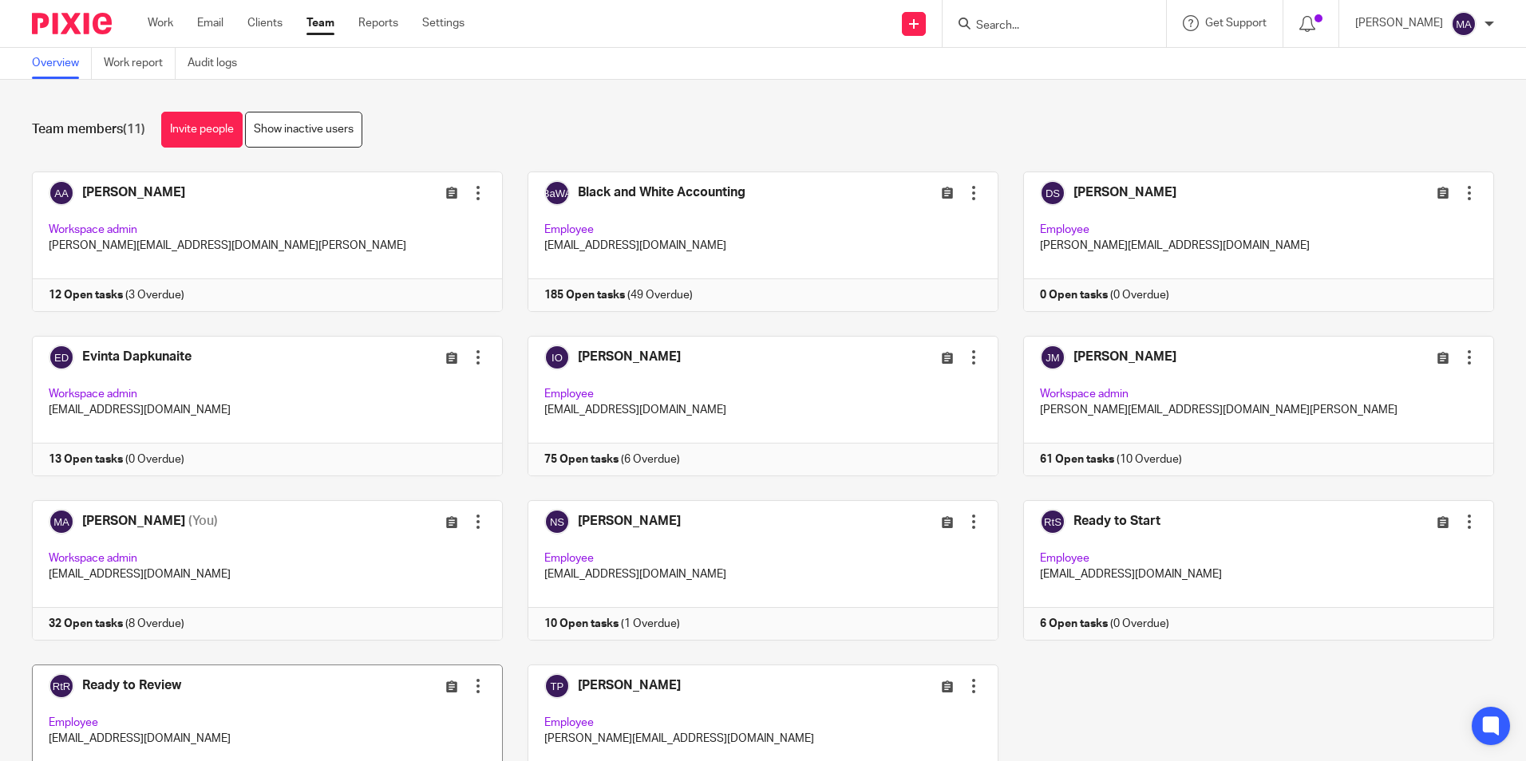
click at [171, 679] on link at bounding box center [255, 735] width 496 height 140
